Goal: Submit feedback/report problem: Submit feedback/report problem

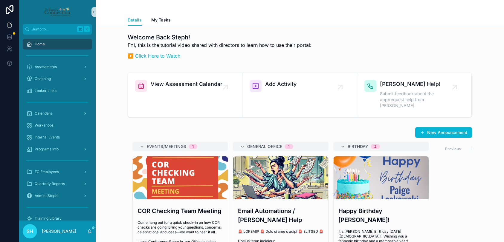
scroll to position [65, 0]
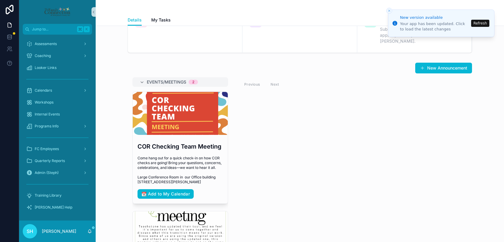
click at [478, 25] on button "Refresh" at bounding box center [480, 23] width 18 height 7
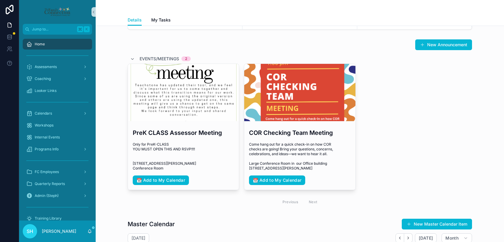
scroll to position [83, 0]
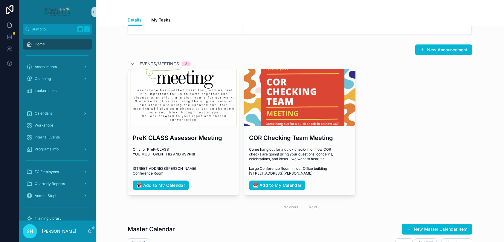
click at [313, 205] on div "Previous Next" at bounding box center [299, 207] width 43 height 9
click at [314, 207] on div "Previous Next" at bounding box center [299, 207] width 43 height 9
click at [313, 205] on div "Previous Next" at bounding box center [299, 207] width 43 height 9
click at [289, 205] on div "Previous Next" at bounding box center [299, 207] width 43 height 9
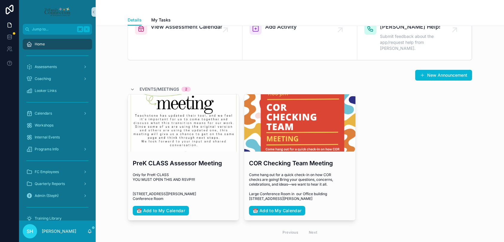
scroll to position [58, 0]
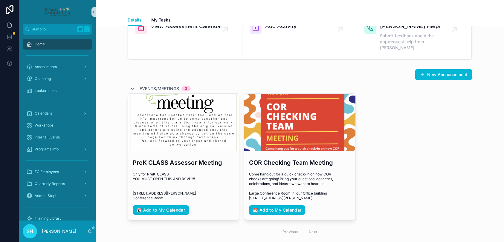
click at [136, 84] on div "Events/Meetings 2" at bounding box center [160, 89] width 61 height 10
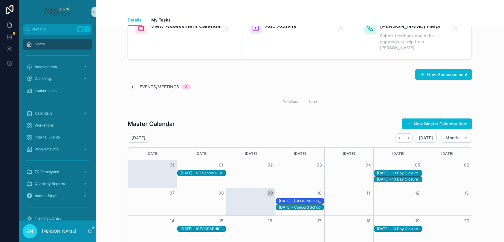
click at [132, 85] on icon "scrollable content" at bounding box center [132, 87] width 5 height 5
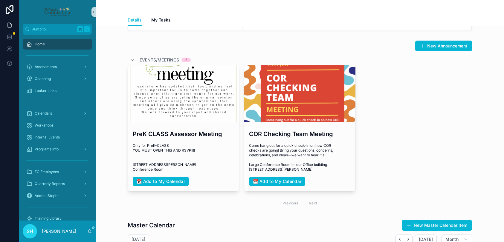
scroll to position [0, 0]
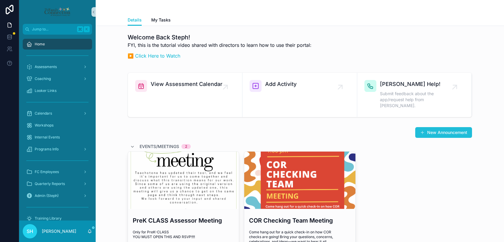
click at [432, 127] on button "New Announcement" at bounding box center [443, 132] width 57 height 11
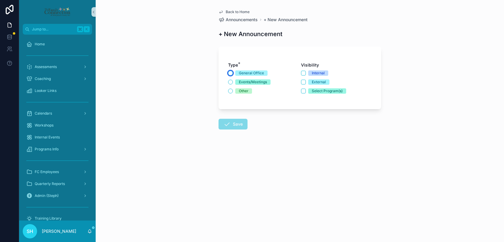
click at [230, 72] on button "General Office" at bounding box center [230, 73] width 5 height 5
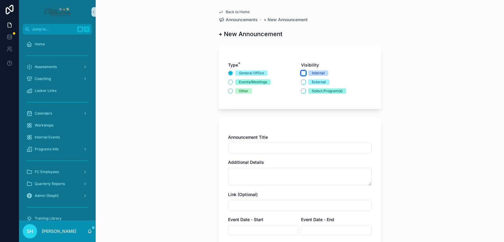
click at [303, 72] on button "Internal" at bounding box center [303, 73] width 5 height 5
click at [243, 146] on input "scrollable content" at bounding box center [299, 148] width 143 height 8
type input "**********"
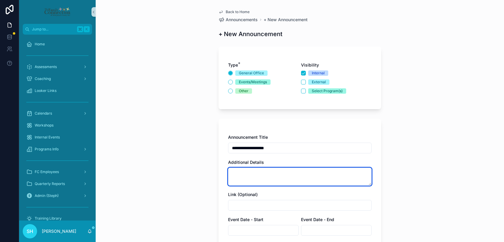
click at [244, 172] on textarea "scrollable content" at bounding box center [299, 177] width 143 height 18
paste textarea "**********"
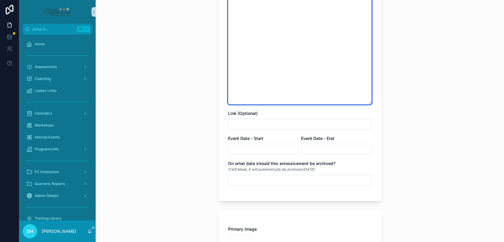
scroll to position [209, 0]
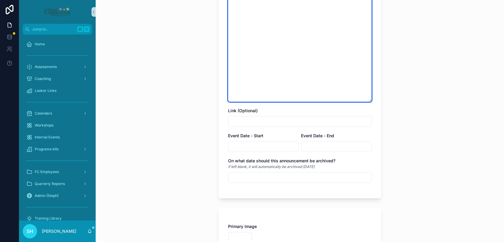
type textarea "**********"
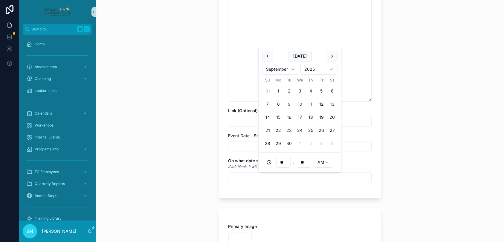
click at [247, 177] on input "scrollable content" at bounding box center [299, 178] width 143 height 8
click at [289, 142] on button "30" at bounding box center [289, 143] width 11 height 11
type input "**********"
click at [267, 204] on form "**********" at bounding box center [299, 101] width 163 height 534
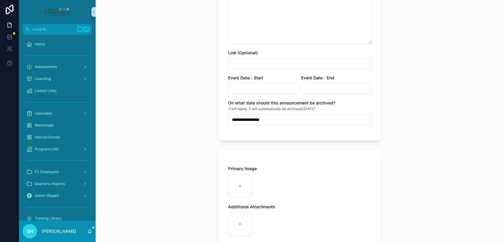
scroll to position [268, 0]
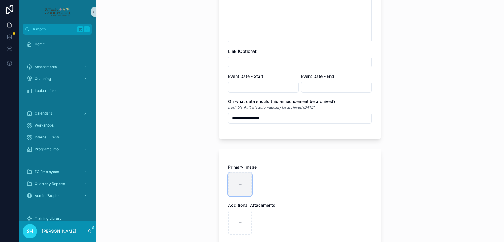
click at [243, 188] on div "scrollable content" at bounding box center [240, 185] width 24 height 24
type input "**********"
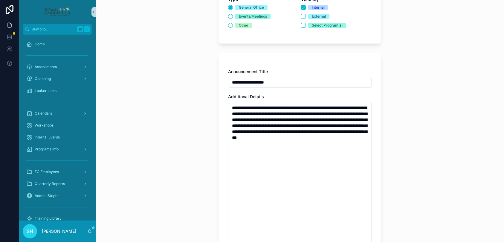
scroll to position [65, 0]
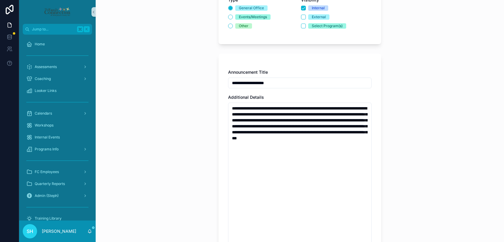
click at [289, 81] on input "**********" at bounding box center [299, 83] width 143 height 8
drag, startPoint x: 311, startPoint y: 83, endPoint x: 276, endPoint y: 83, distance: 35.3
click at [276, 83] on input "**********" at bounding box center [299, 83] width 143 height 8
click at [232, 85] on input "**********" at bounding box center [299, 83] width 143 height 8
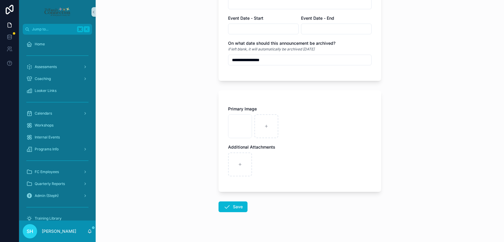
scroll to position [327, 0]
type input "**********"
click at [233, 207] on button "Save" at bounding box center [232, 206] width 29 height 11
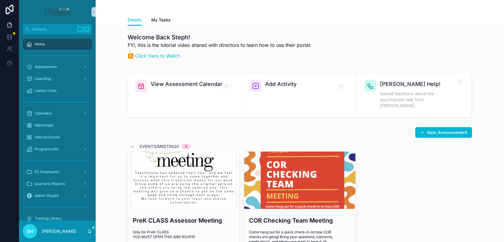
click at [416, 91] on span "Submit feedback about the app/request help from [PERSON_NAME]." at bounding box center [417, 100] width 75 height 18
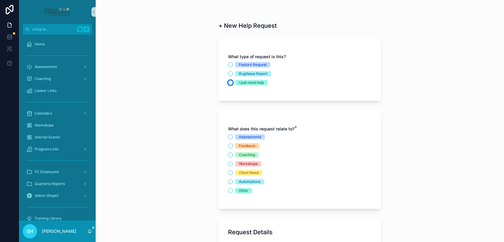
click at [230, 82] on button "I just need help" at bounding box center [230, 82] width 5 height 5
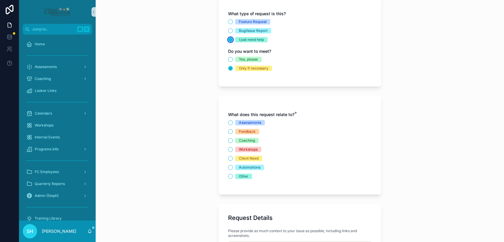
scroll to position [45, 0]
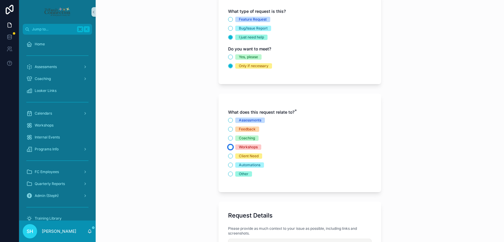
click at [231, 147] on button "Workshops" at bounding box center [230, 147] width 5 height 5
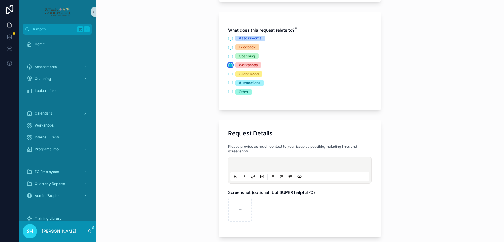
scroll to position [129, 0]
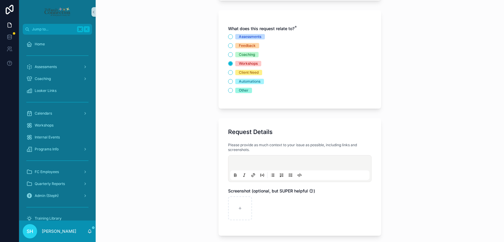
click at [241, 162] on p "scrollable content" at bounding box center [300, 164] width 139 height 6
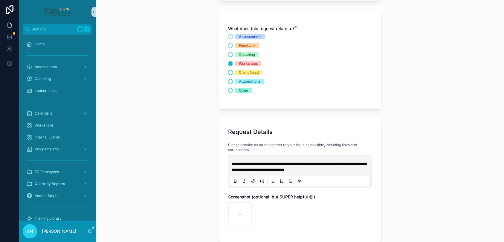
click at [287, 171] on span "**********" at bounding box center [298, 167] width 135 height 10
click at [360, 171] on p "**********" at bounding box center [300, 167] width 139 height 12
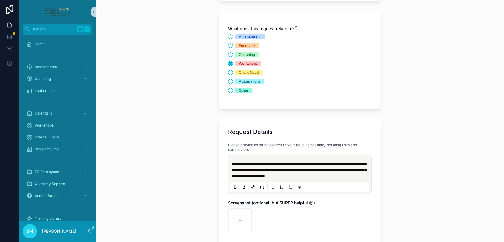
click at [311, 176] on span "**********" at bounding box center [298, 170] width 135 height 16
click at [314, 176] on span "**********" at bounding box center [298, 170] width 135 height 16
click at [315, 176] on span "**********" at bounding box center [298, 170] width 135 height 16
click at [360, 170] on span "**********" at bounding box center [298, 170] width 135 height 16
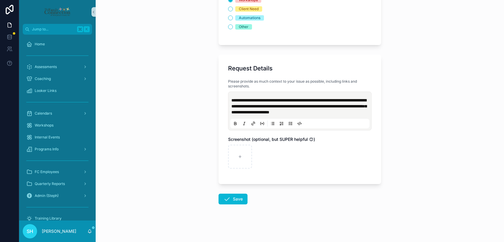
scroll to position [193, 0]
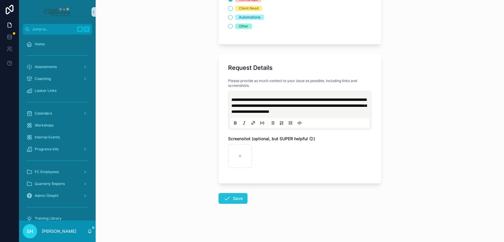
click at [227, 200] on icon "scrollable content" at bounding box center [226, 198] width 7 height 7
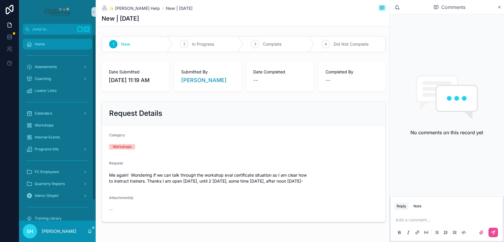
click at [42, 48] on div "Home" at bounding box center [57, 44] width 62 height 10
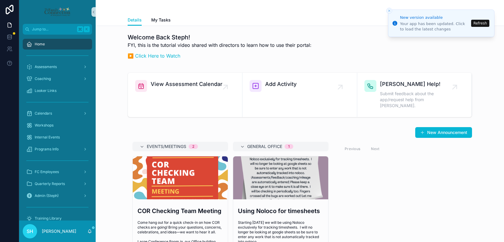
click at [482, 23] on button "Refresh" at bounding box center [480, 23] width 18 height 7
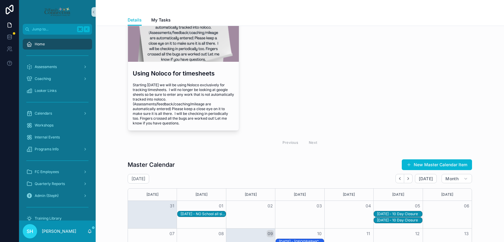
scroll to position [290, 0]
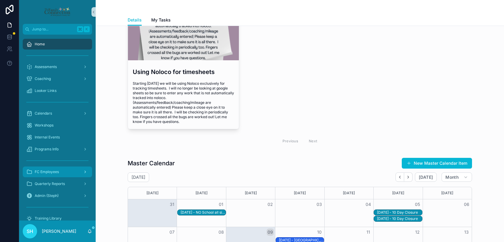
click at [44, 173] on span "FC Employees" at bounding box center [47, 172] width 24 height 5
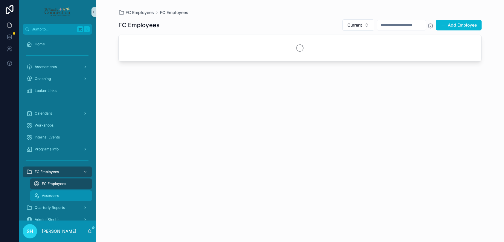
click at [51, 194] on span "Assessors" at bounding box center [50, 196] width 17 height 5
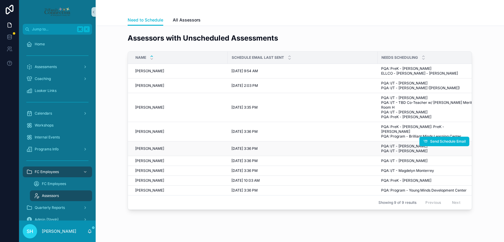
click at [149, 150] on span "Devren Tribbett" at bounding box center [149, 148] width 29 height 5
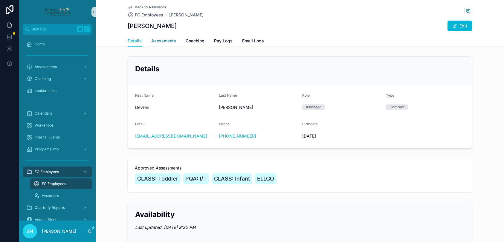
click at [163, 44] on link "Asessments" at bounding box center [163, 42] width 25 height 12
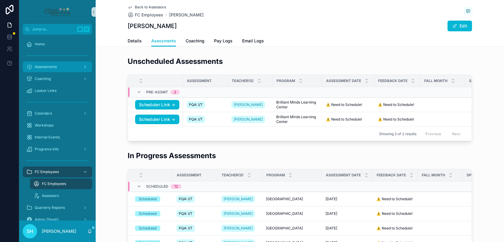
click at [45, 69] on span "Assessments" at bounding box center [46, 67] width 22 height 5
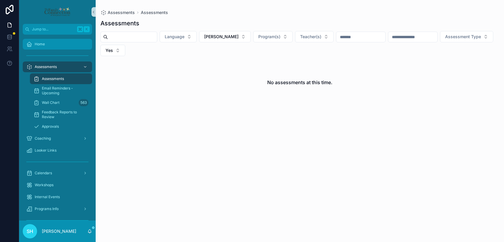
click at [54, 44] on div "Home" at bounding box center [57, 44] width 62 height 10
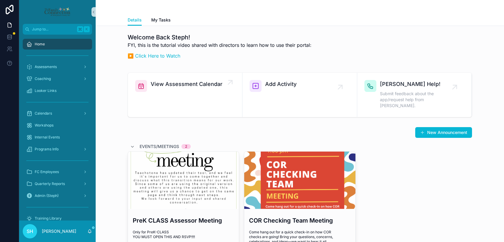
click at [212, 85] on span "View Assessment Calendar" at bounding box center [187, 84] width 72 height 8
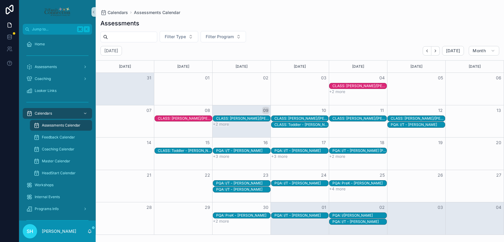
click at [408, 118] on div "CLASS: Toddler - Bolls/Garcia-Canales" at bounding box center [418, 118] width 54 height 5
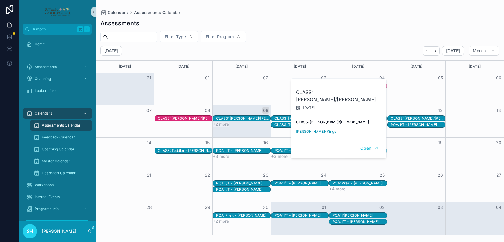
click at [419, 145] on div "19" at bounding box center [416, 143] width 58 height 10
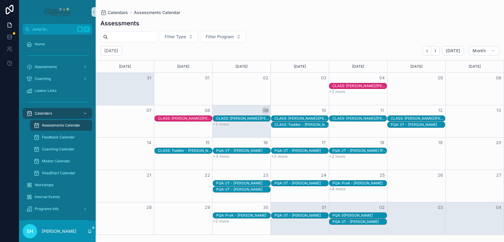
click at [294, 150] on div "PQA: I/T - Debra Todt" at bounding box center [301, 151] width 54 height 5
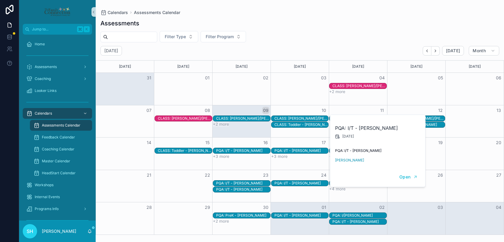
click at [284, 156] on button "+3 more" at bounding box center [279, 156] width 16 height 5
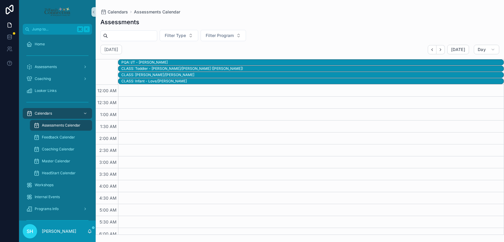
click at [52, 125] on span "Assessments Calendar" at bounding box center [61, 125] width 39 height 5
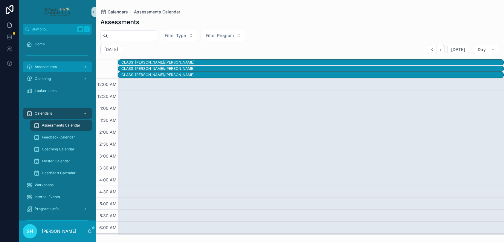
click at [52, 67] on span "Assessments" at bounding box center [46, 67] width 22 height 5
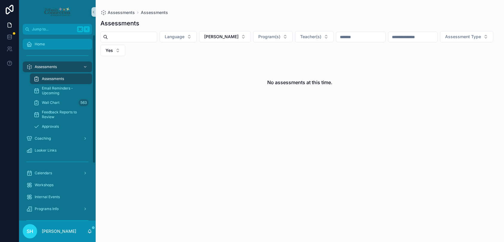
click at [44, 45] on span "Home" at bounding box center [40, 44] width 10 height 5
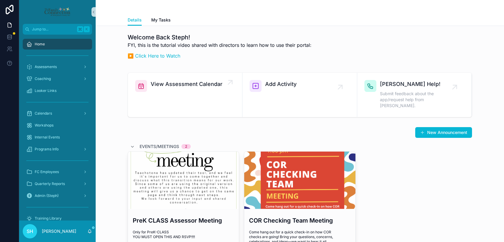
click at [186, 84] on span "View Assessment Calendar" at bounding box center [187, 84] width 72 height 8
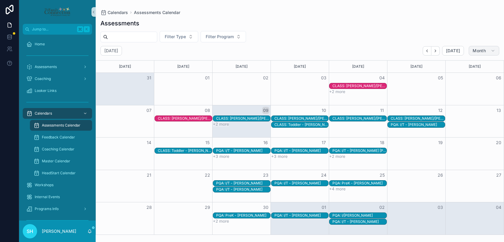
click at [481, 48] on button "Month" at bounding box center [484, 51] width 30 height 10
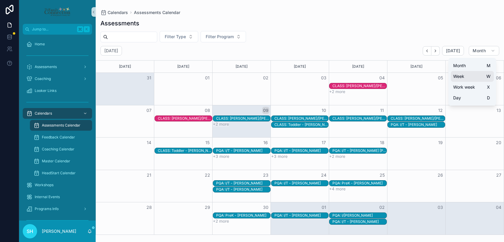
click at [468, 74] on button "Week W" at bounding box center [472, 76] width 43 height 11
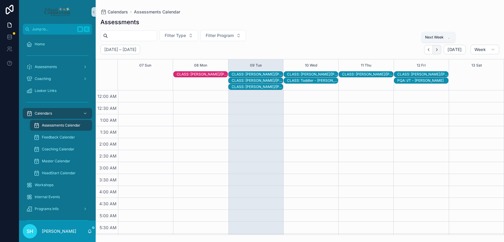
click at [441, 49] on button "Next" at bounding box center [437, 49] width 8 height 9
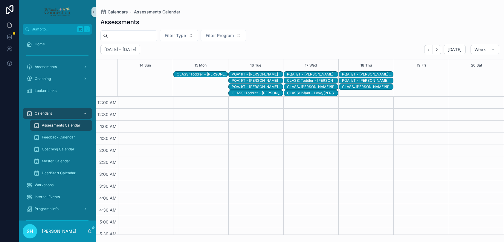
click at [311, 87] on div "CLASS: Toddler - Gallegos/Chamorro" at bounding box center [312, 87] width 51 height 5
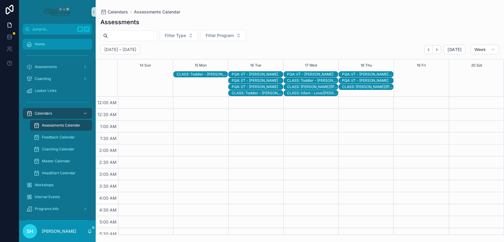
click at [42, 43] on span "Home" at bounding box center [40, 44] width 10 height 5
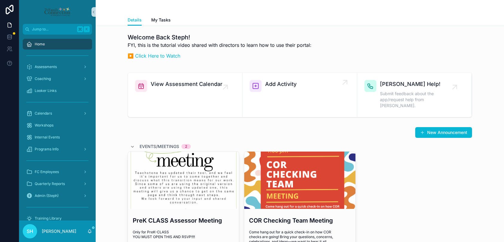
click at [291, 85] on span "Add Activity" at bounding box center [280, 84] width 31 height 8
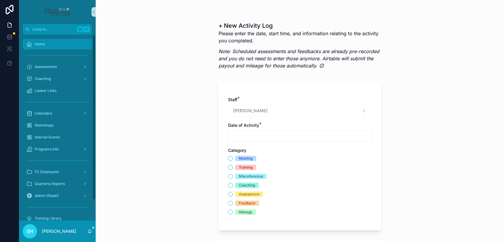
click at [39, 45] on span "Home" at bounding box center [40, 44] width 10 height 5
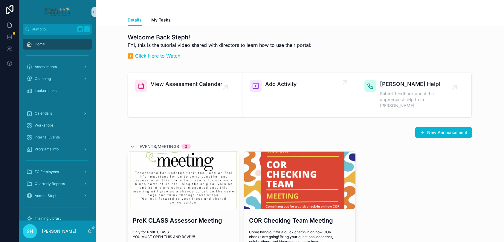
click at [285, 86] on span "Add Activity" at bounding box center [280, 84] width 31 height 8
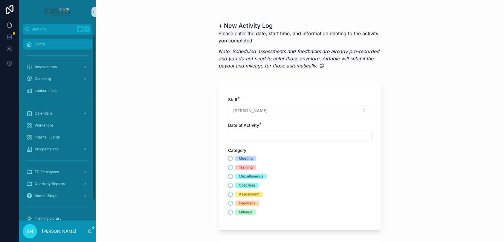
click at [42, 42] on span "Home" at bounding box center [40, 44] width 10 height 5
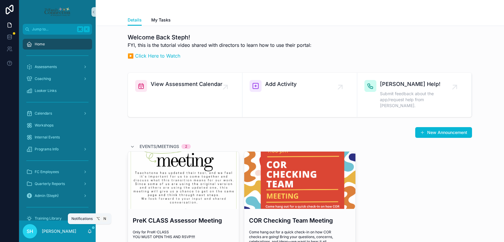
click at [88, 232] on icon "scrollable content" at bounding box center [89, 231] width 3 height 3
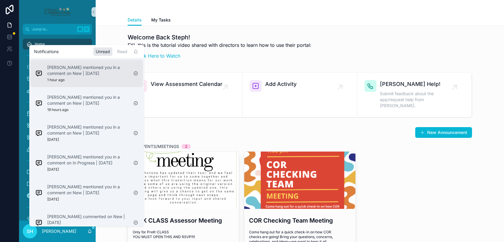
click at [89, 74] on p "Trish Connelly mentioned you in a comment on New | 9.9.2025" at bounding box center [87, 71] width 81 height 12
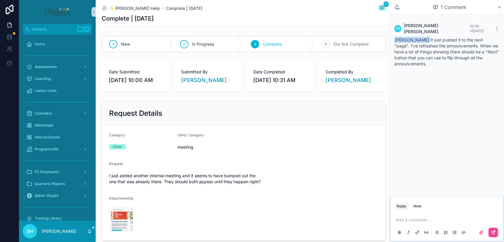
click at [501, 8] on icon "scrollable content" at bounding box center [499, 7] width 4 height 5
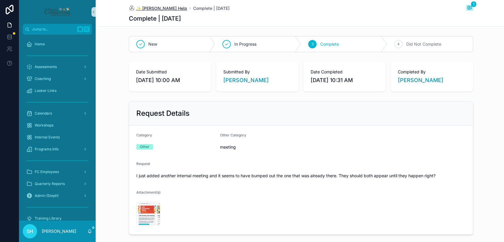
click at [154, 9] on span "✨ Trish Help" at bounding box center [161, 8] width 51 height 6
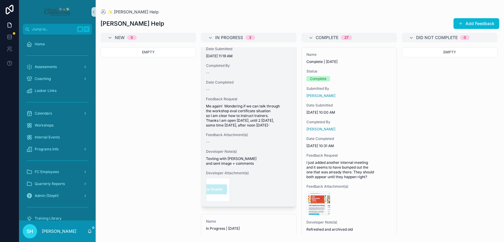
scroll to position [64, 0]
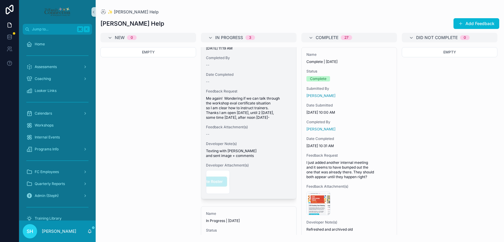
click at [266, 133] on div "--" at bounding box center [248, 134] width 85 height 5
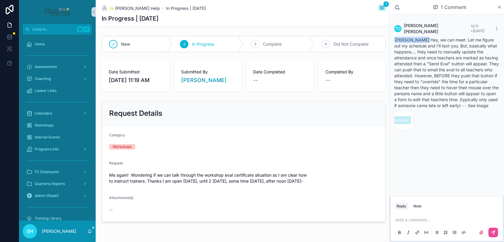
click at [483, 101] on span "Steph Hooks Hey, we can meet. Let me figure out my schedule and I'll text you. …" at bounding box center [446, 72] width 105 height 71
click at [409, 123] on div "image .png" at bounding box center [403, 120] width 19 height 19
